Goal: Transaction & Acquisition: Purchase product/service

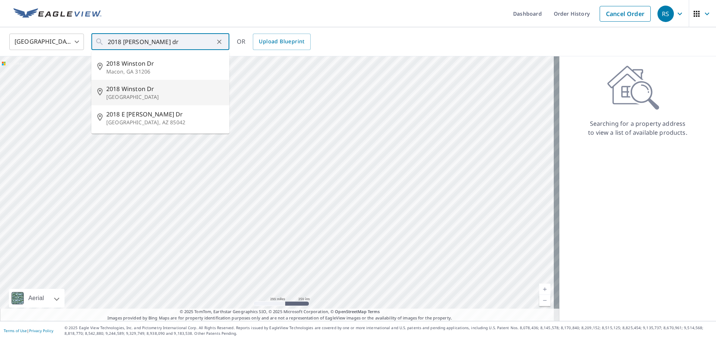
click at [123, 87] on span "2018 Winston Dr" at bounding box center [164, 88] width 117 height 9
type input "2018 [PERSON_NAME][GEOGRAPHIC_DATA][PERSON_NAME]"
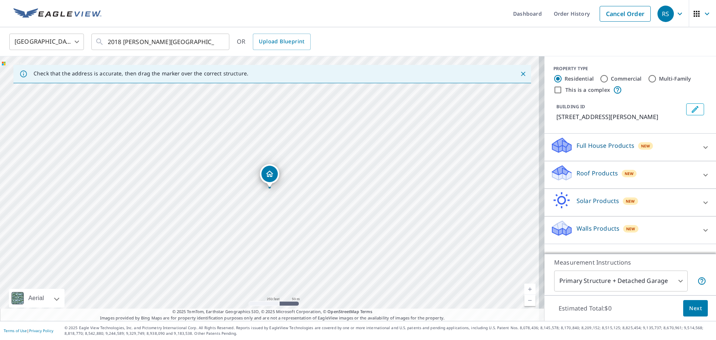
click at [557, 173] on icon at bounding box center [561, 169] width 19 height 9
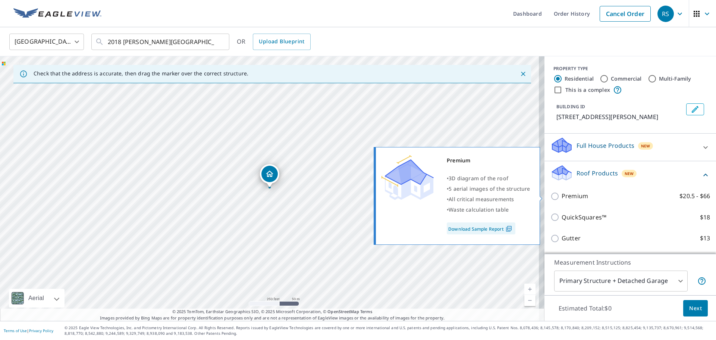
click at [550, 194] on input "Premium $20.5 - $66" at bounding box center [555, 196] width 11 height 9
checkbox input "true"
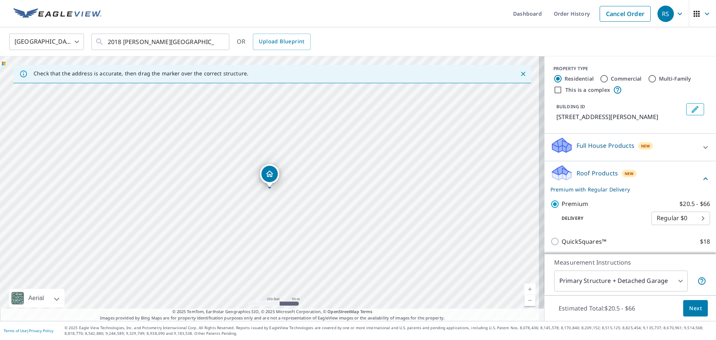
click at [690, 306] on span "Next" at bounding box center [695, 307] width 13 height 9
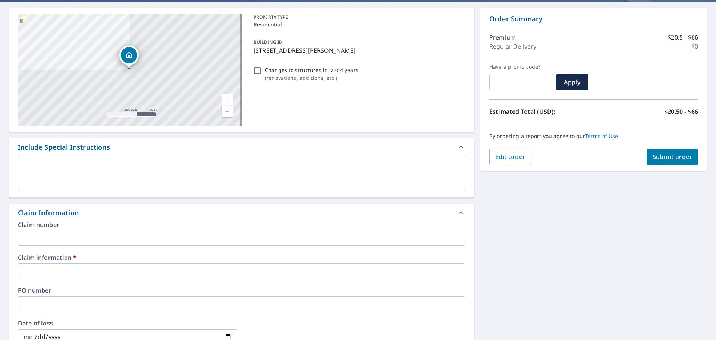
scroll to position [75, 0]
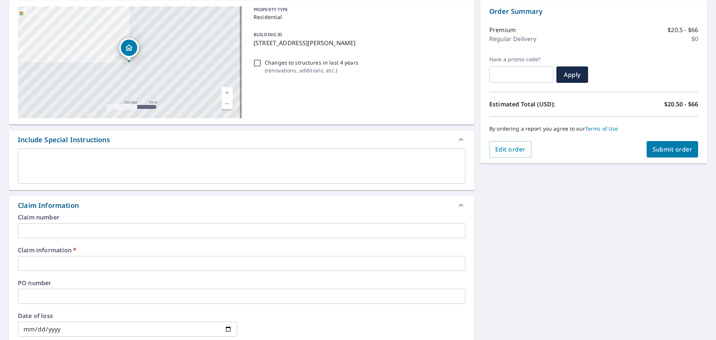
click at [76, 230] on input "text" at bounding box center [241, 230] width 447 height 15
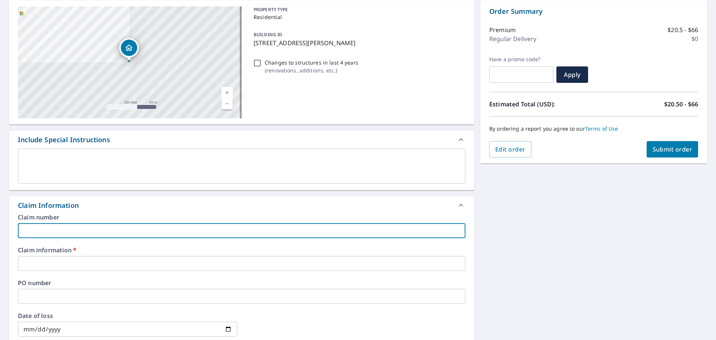
type input "355802"
checkbox input "true"
click at [59, 259] on input "text" at bounding box center [241, 263] width 447 height 15
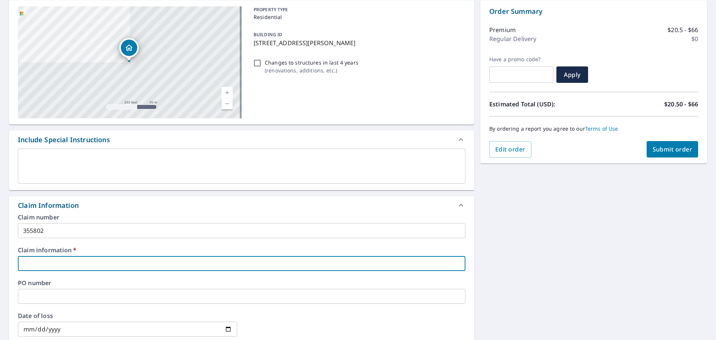
type input "355802"
checkbox input "true"
click at [62, 297] on input "text" at bounding box center [241, 296] width 447 height 15
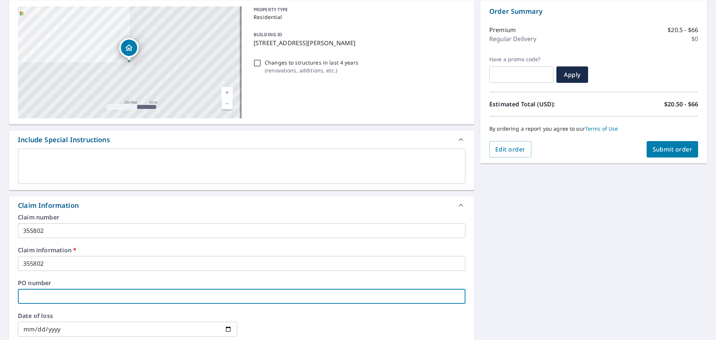
type input "2"
checkbox input "true"
type input "20"
checkbox input "true"
type input "201"
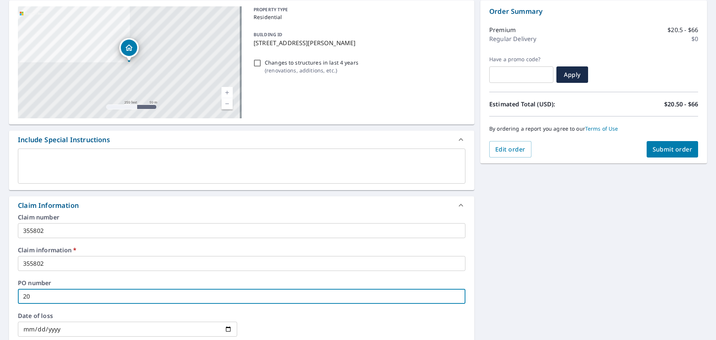
checkbox input "true"
type input "2018"
checkbox input "true"
type input "2018"
checkbox input "true"
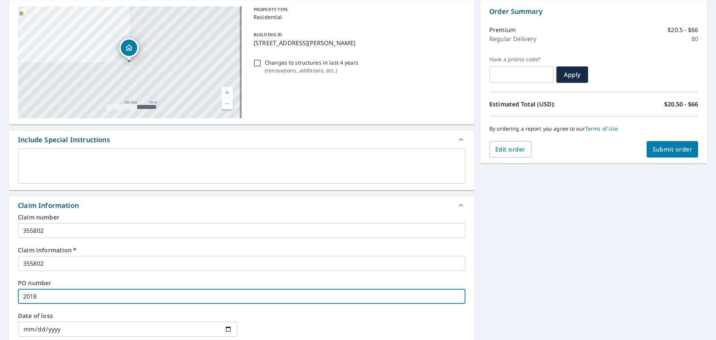
type input "2018 w"
checkbox input "true"
type input "2018 wi"
checkbox input "true"
type input "2018 win"
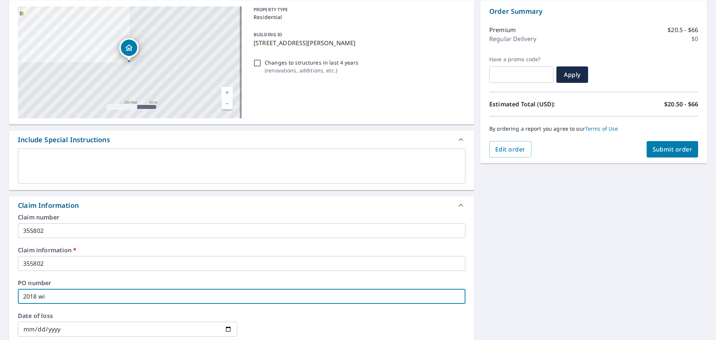
checkbox input "true"
type input "2018 wins"
checkbox input "true"
type input "2018 winst"
checkbox input "true"
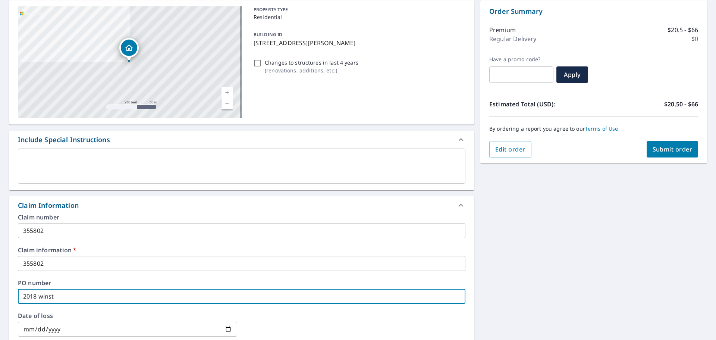
type input "2018 winsto"
checkbox input "true"
type input "2018 winston"
checkbox input "true"
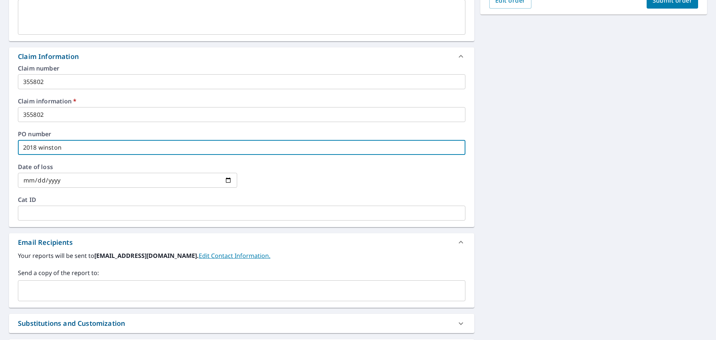
scroll to position [224, 0]
type input "2018 winston"
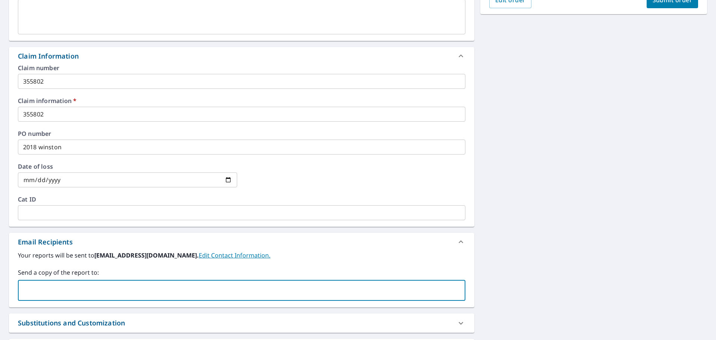
click at [44, 286] on input "text" at bounding box center [235, 290] width 429 height 14
paste input "[EMAIL_ADDRESS][DOMAIN_NAME]"
type input "[EMAIL_ADDRESS][DOMAIN_NAME]"
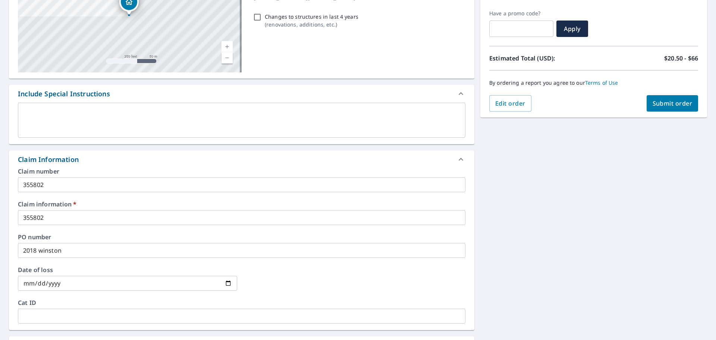
scroll to position [112, 0]
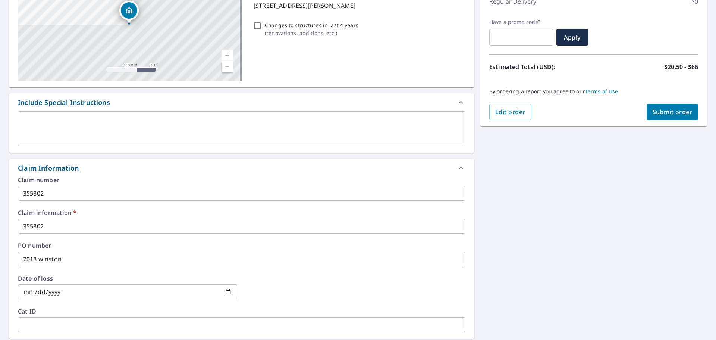
click at [664, 110] on span "Submit order" at bounding box center [672, 112] width 40 height 8
checkbox input "true"
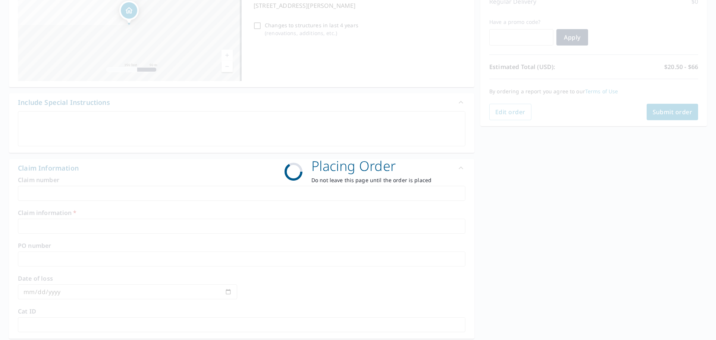
scroll to position [99, 0]
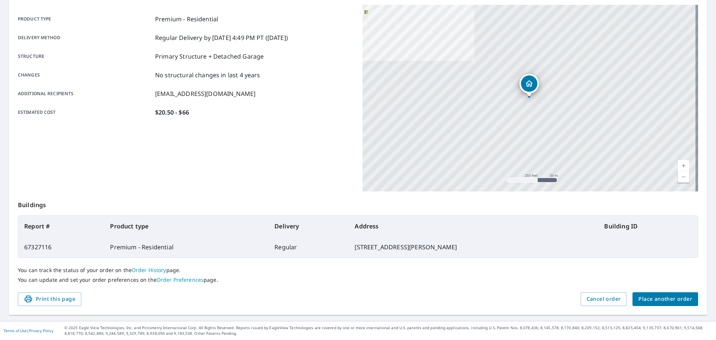
click at [654, 296] on span "Place another order" at bounding box center [665, 298] width 54 height 9
